Goal: Information Seeking & Learning: Check status

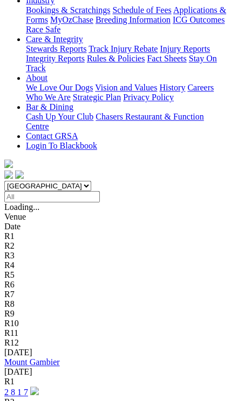
scroll to position [276, 0]
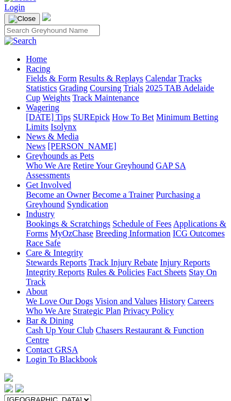
scroll to position [62, 0]
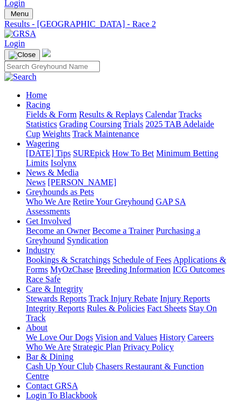
scroll to position [26, 0]
